Goal: Information Seeking & Learning: Find specific fact

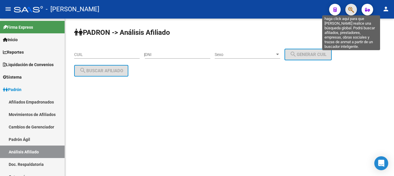
click at [352, 12] on icon "button" at bounding box center [351, 9] width 6 height 7
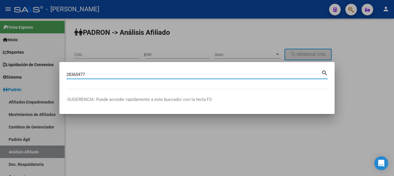
type input "28365477"
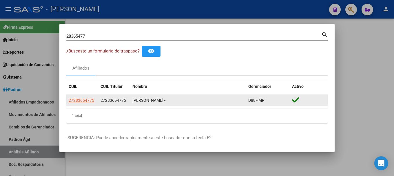
click at [83, 106] on div "27283654775 27283654775 [PERSON_NAME] - D88 - MP" at bounding box center [196, 101] width 261 height 12
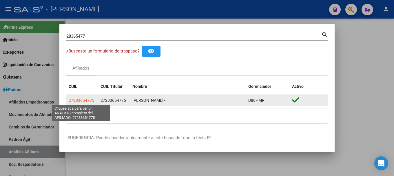
click at [83, 99] on span "27283654775" at bounding box center [81, 100] width 25 height 5
type textarea "27283654775"
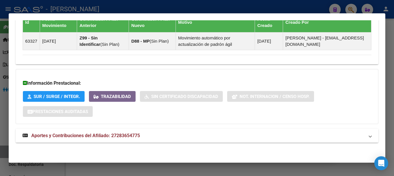
click at [167, 142] on mat-expansion-panel-header "Aportes y Contribuciones del Afiliado: 27283654775" at bounding box center [197, 136] width 363 height 14
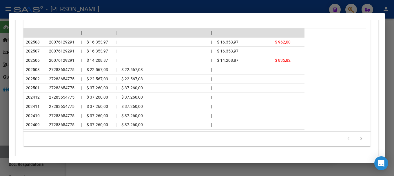
scroll to position [608, 0]
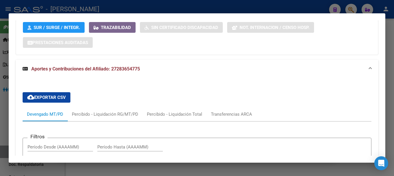
click at [196, 73] on mat-expansion-panel-header "Aportes y Contribuciones del Afiliado: 27283654775" at bounding box center [197, 69] width 363 height 19
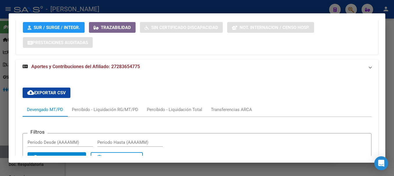
scroll to position [395, 0]
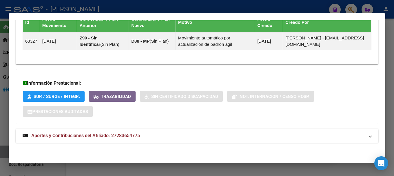
click at [240, 137] on mat-panel-title "Aportes y Contribuciones del Afiliado: 27283654775" at bounding box center [194, 135] width 342 height 7
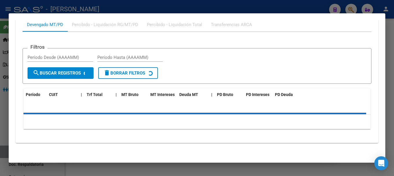
scroll to position [553, 0]
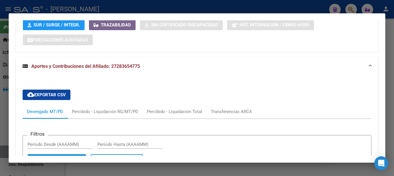
click at [234, 61] on mat-expansion-panel-header "Aportes y Contribuciones del Afiliado: 27283654775" at bounding box center [197, 66] width 363 height 19
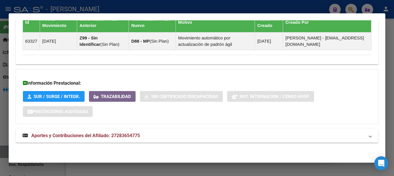
scroll to position [221, 0]
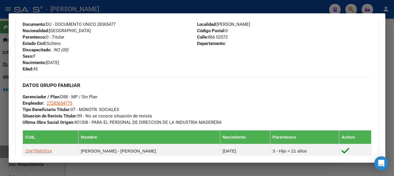
click at [96, 6] on div at bounding box center [197, 88] width 394 height 176
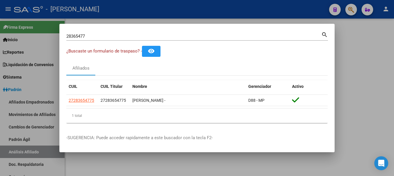
click at [132, 11] on div at bounding box center [197, 88] width 394 height 176
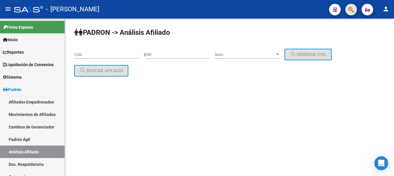
click at [354, 14] on span "button" at bounding box center [351, 10] width 6 height 12
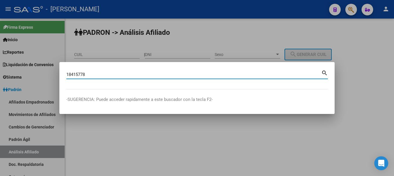
type input "18415778"
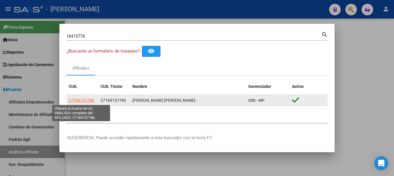
click at [87, 101] on span "27184157786" at bounding box center [81, 100] width 25 height 5
type textarea "27184157786"
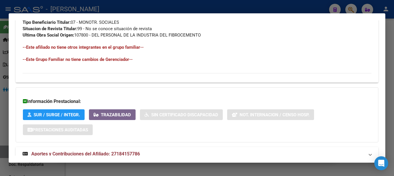
scroll to position [326, 0]
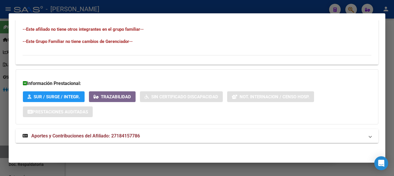
click at [151, 134] on mat-panel-title "Aportes y Contribuciones del Afiliado: 27184157786" at bounding box center [194, 135] width 342 height 7
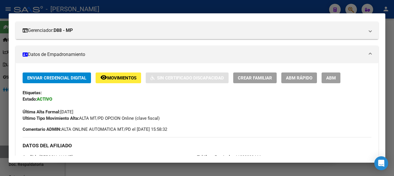
scroll to position [0, 0]
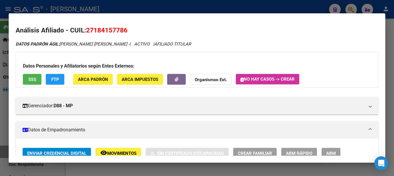
click at [111, 34] on span "27184157786" at bounding box center [106, 30] width 41 height 8
copy span "27184157786"
click at [125, 9] on div at bounding box center [197, 88] width 394 height 176
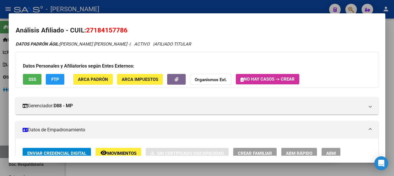
click at [125, 8] on div at bounding box center [197, 88] width 394 height 176
